Goal: Information Seeking & Learning: Find specific fact

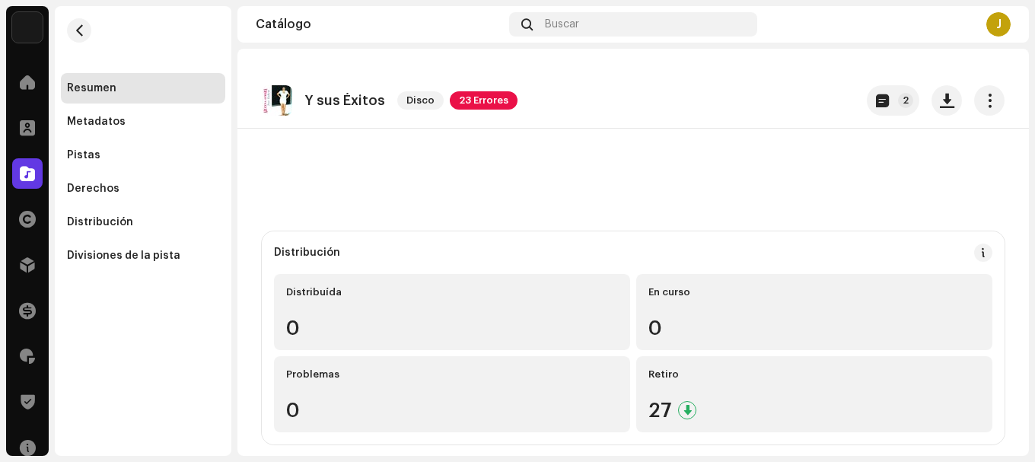
scroll to position [581, 0]
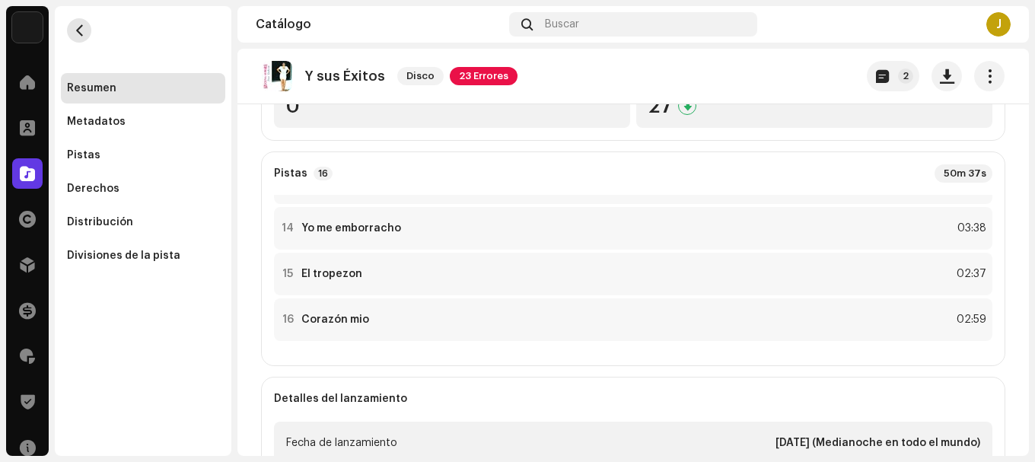
click at [74, 35] on span "button" at bounding box center [79, 30] width 11 height 12
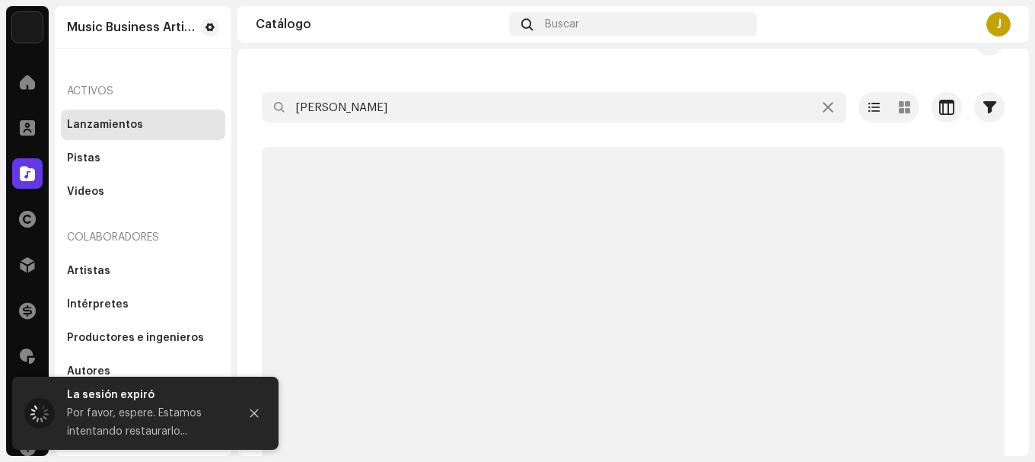
scroll to position [59, 0]
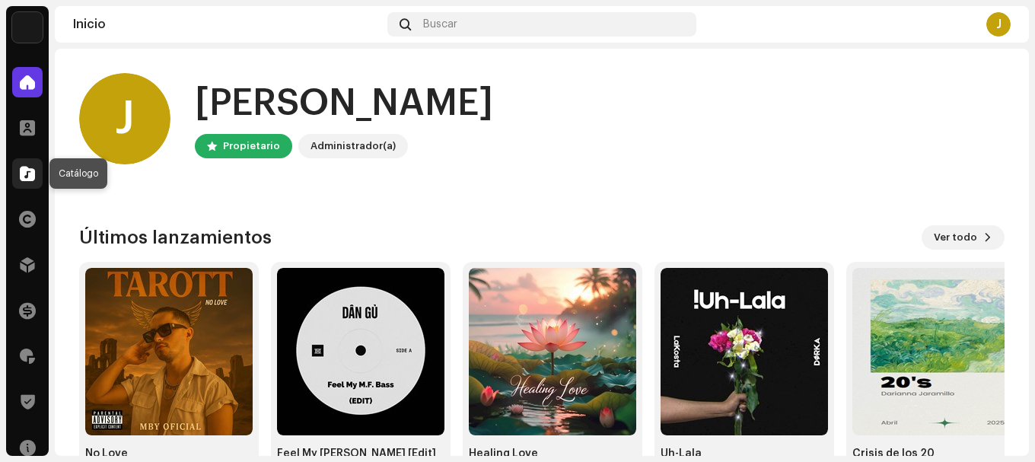
click at [28, 168] on span at bounding box center [27, 173] width 15 height 12
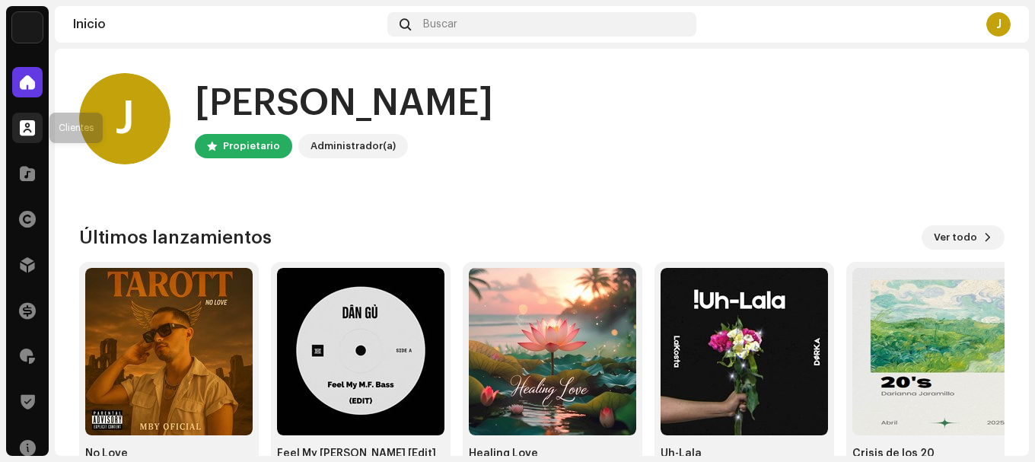
click at [24, 122] on span at bounding box center [27, 128] width 15 height 12
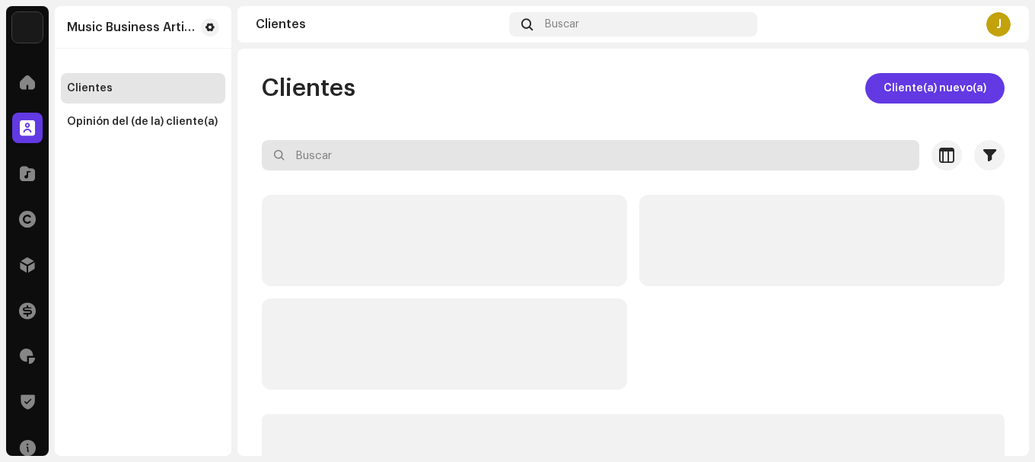
click at [332, 161] on input "text" at bounding box center [590, 155] width 657 height 30
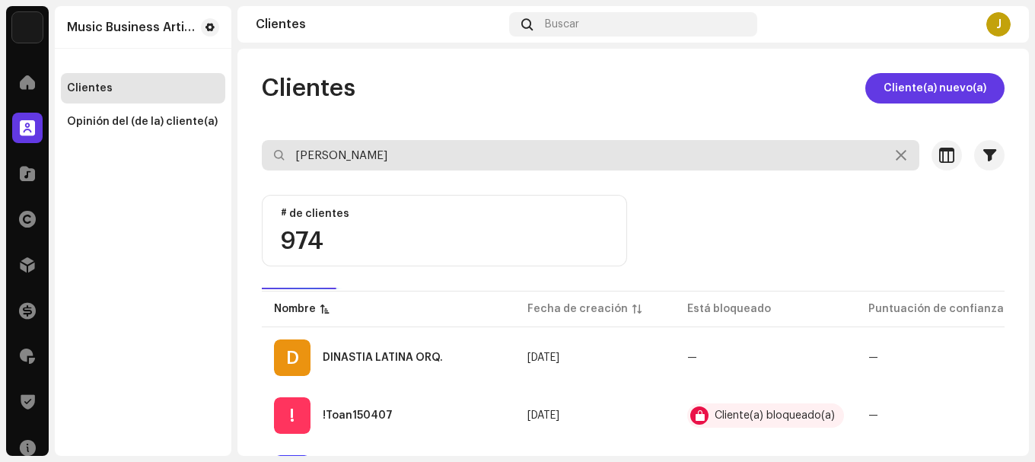
type input "[PERSON_NAME]"
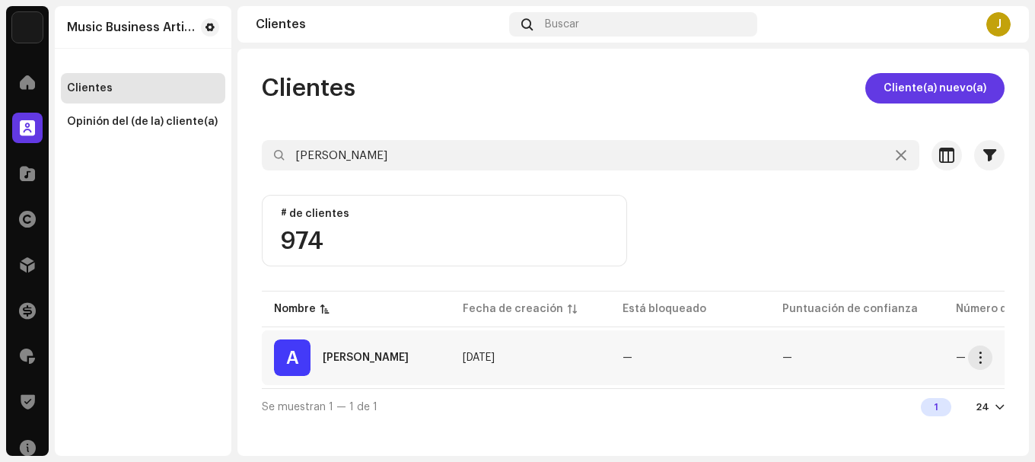
click at [366, 364] on div "A [PERSON_NAME]" at bounding box center [356, 357] width 164 height 37
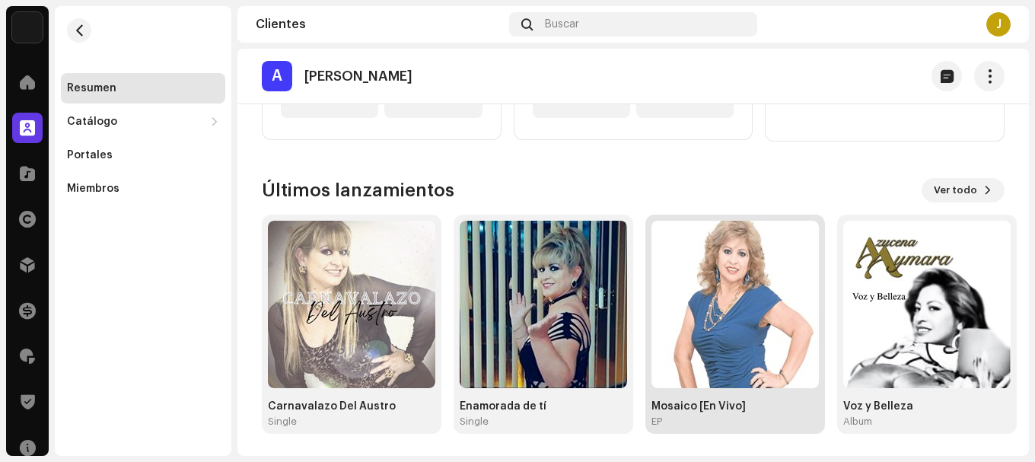
scroll to position [307, 0]
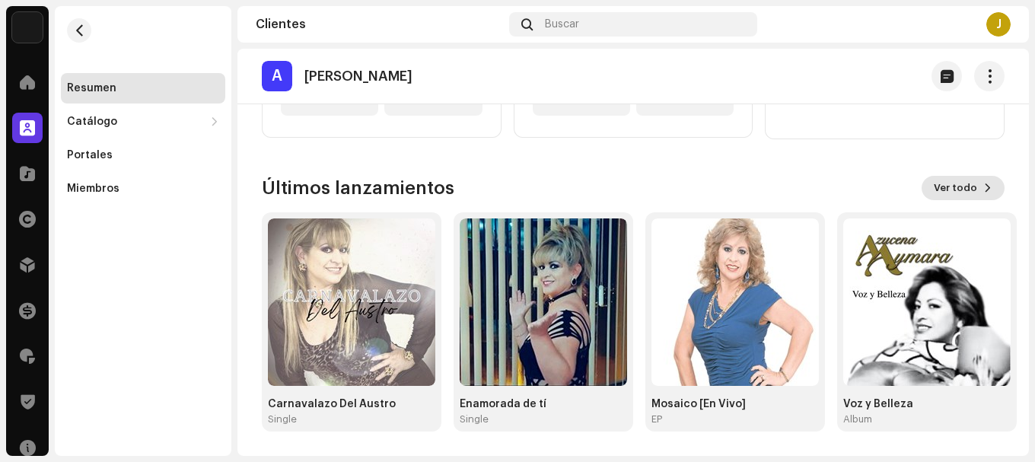
click at [983, 192] on span at bounding box center [987, 188] width 9 height 12
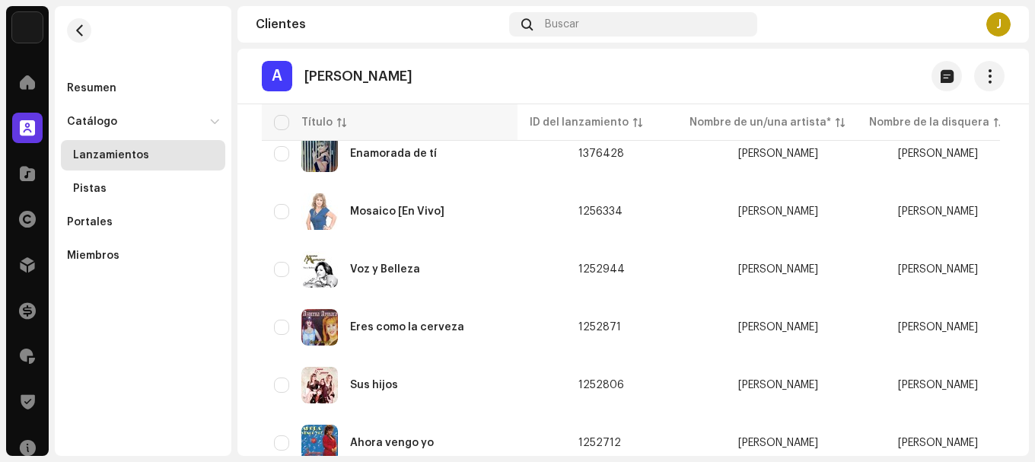
scroll to position [404, 0]
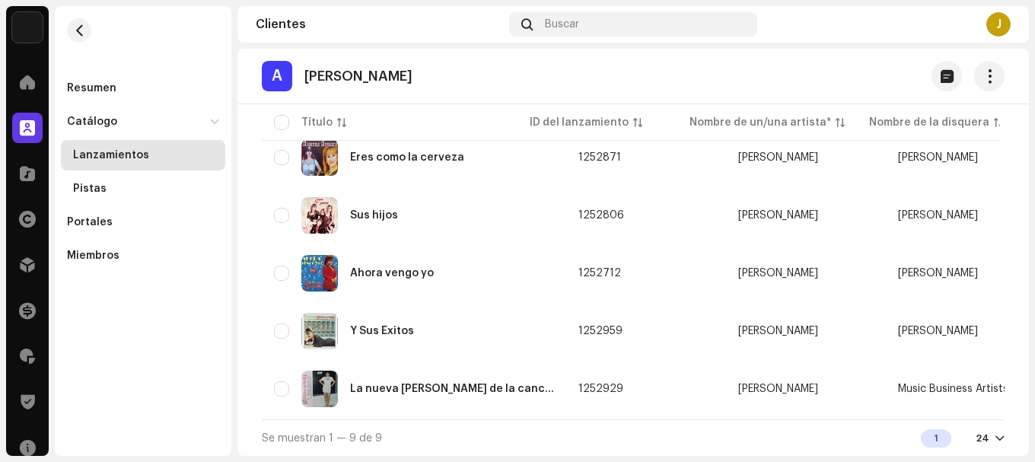
click at [978, 436] on div "24" at bounding box center [982, 438] width 14 height 12
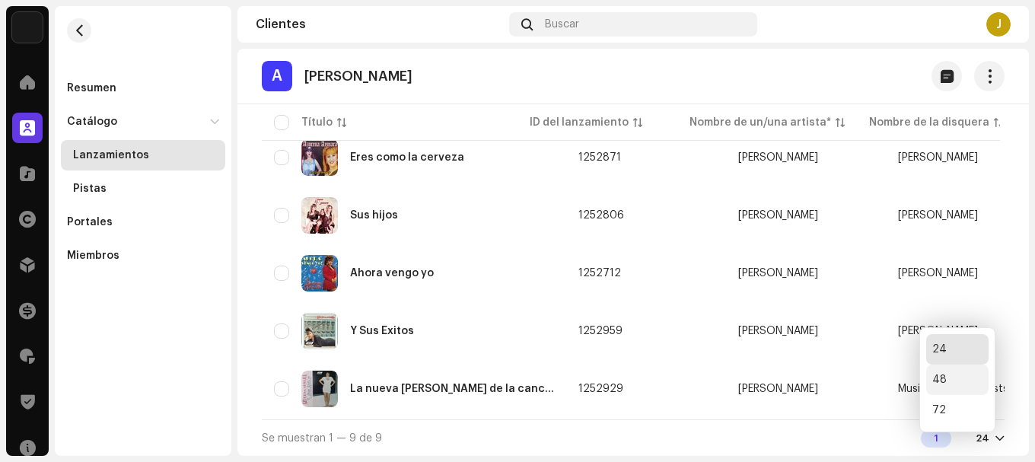
click at [960, 377] on div "48" at bounding box center [957, 379] width 62 height 30
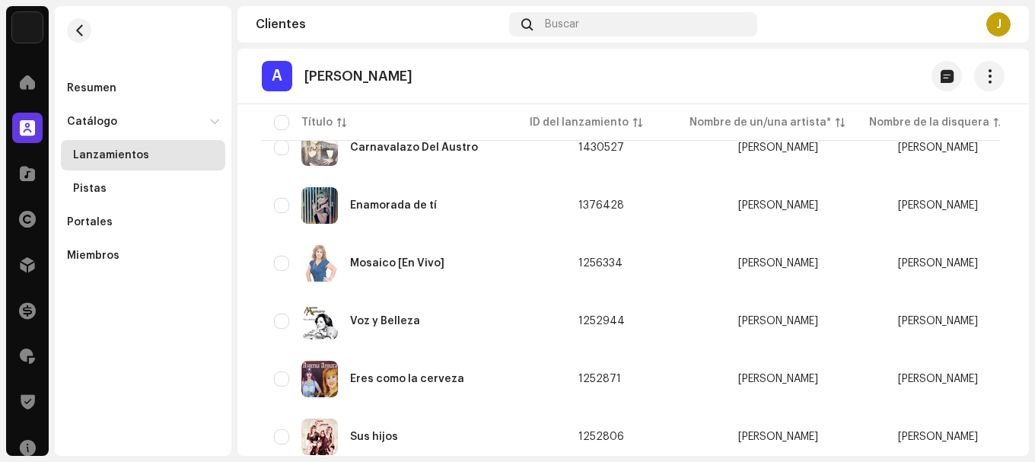
scroll to position [176, 0]
click at [31, 169] on span at bounding box center [27, 173] width 15 height 12
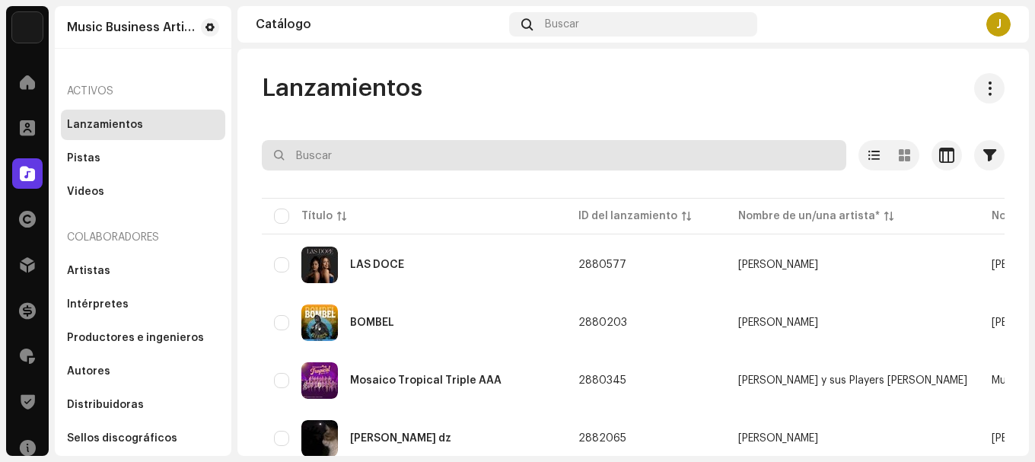
click at [336, 157] on input "text" at bounding box center [554, 155] width 584 height 30
paste input "[PERSON_NAME]"
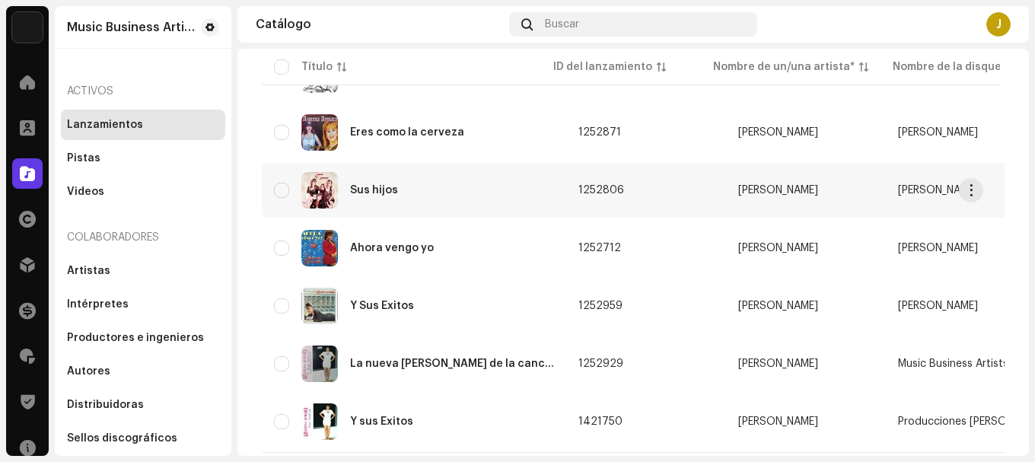
scroll to position [677, 0]
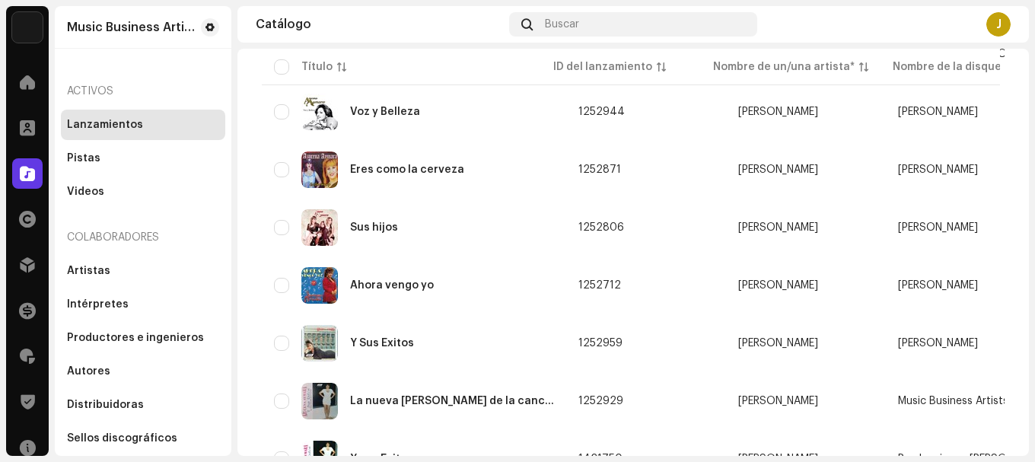
type input "[PERSON_NAME]"
